Goal: Navigation & Orientation: Find specific page/section

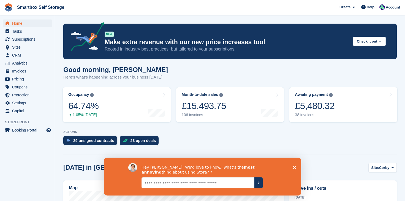
click at [185, 134] on div "ACTIONS 29 unsigned contracts 23 open deals" at bounding box center [229, 139] width 333 height 18
click at [294, 168] on polygon "Close survey" at bounding box center [293, 167] width 3 height 3
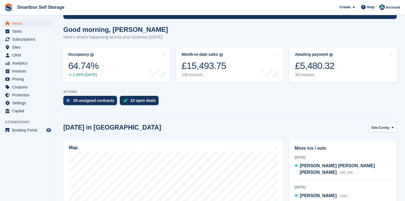
scroll to position [40, 0]
click at [380, 124] on button "Site: Corby" at bounding box center [382, 127] width 28 height 9
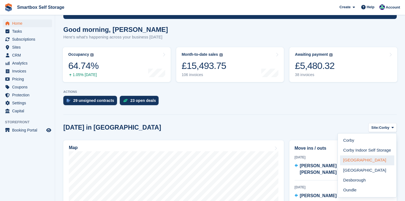
click at [364, 161] on link "[GEOGRAPHIC_DATA]" at bounding box center [367, 161] width 54 height 10
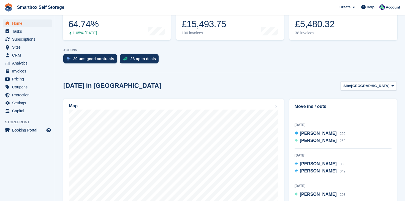
scroll to position [81, 0]
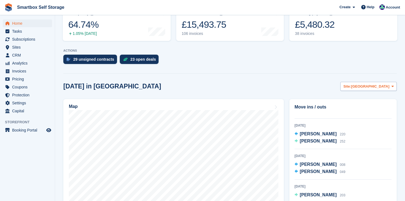
click at [383, 85] on span "[GEOGRAPHIC_DATA]" at bounding box center [370, 87] width 38 height 6
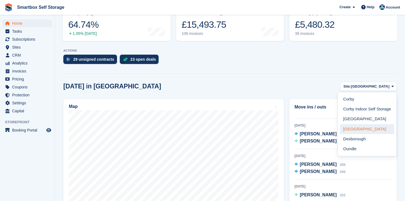
click at [357, 128] on link "[GEOGRAPHIC_DATA]" at bounding box center [367, 129] width 54 height 10
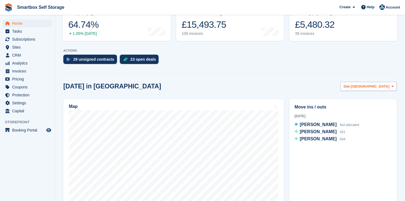
click at [378, 88] on span "[GEOGRAPHIC_DATA]" at bounding box center [370, 87] width 38 height 6
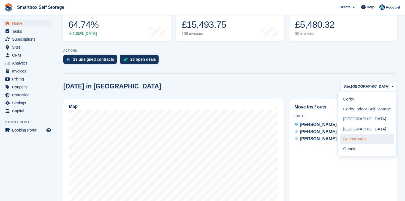
click at [364, 136] on link "Desborough" at bounding box center [367, 139] width 54 height 10
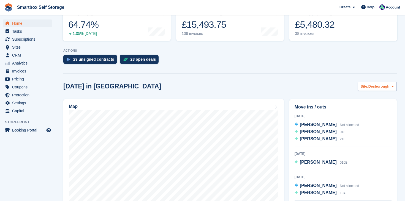
click at [376, 88] on span "Desborough" at bounding box center [378, 87] width 21 height 6
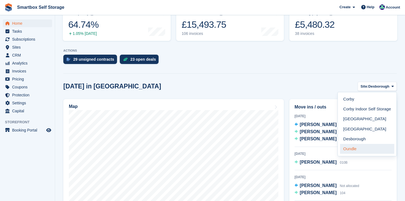
click at [361, 152] on link "Oundle" at bounding box center [367, 149] width 54 height 10
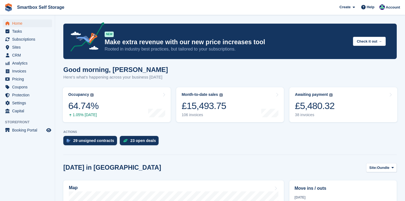
scroll to position [0, 0]
click at [18, 23] on span "Home" at bounding box center [28, 24] width 33 height 8
click at [20, 65] on span "Analytics" at bounding box center [28, 63] width 33 height 8
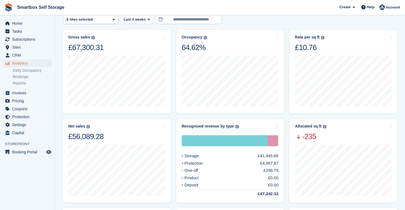
scroll to position [34, 0]
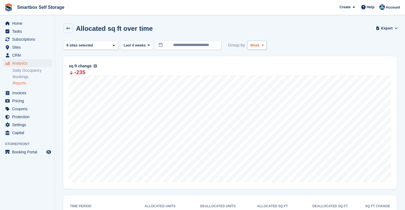
click at [262, 44] on icon at bounding box center [262, 45] width 2 height 4
click at [263, 80] on link "Month" at bounding box center [274, 78] width 48 height 10
click at [146, 43] on span "Last 4 weeks" at bounding box center [135, 46] width 22 height 6
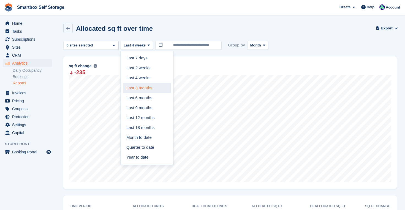
click at [148, 87] on link "Last 3 months" at bounding box center [147, 88] width 48 height 10
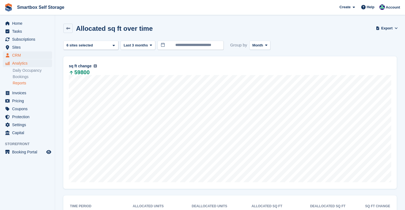
click at [24, 59] on span "CRM" at bounding box center [28, 55] width 33 height 8
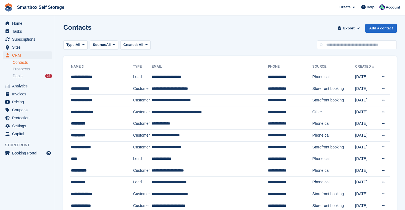
click at [21, 43] on ul "Subscriptions Subscriptions" at bounding box center [27, 39] width 55 height 8
click at [21, 40] on span "Subscriptions" at bounding box center [28, 39] width 33 height 8
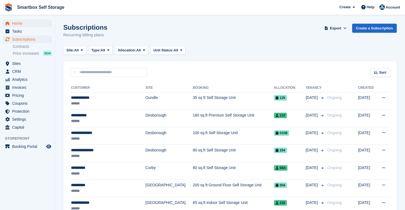
click at [18, 25] on span "Home" at bounding box center [28, 24] width 33 height 8
